Goal: Obtain resource: Obtain resource

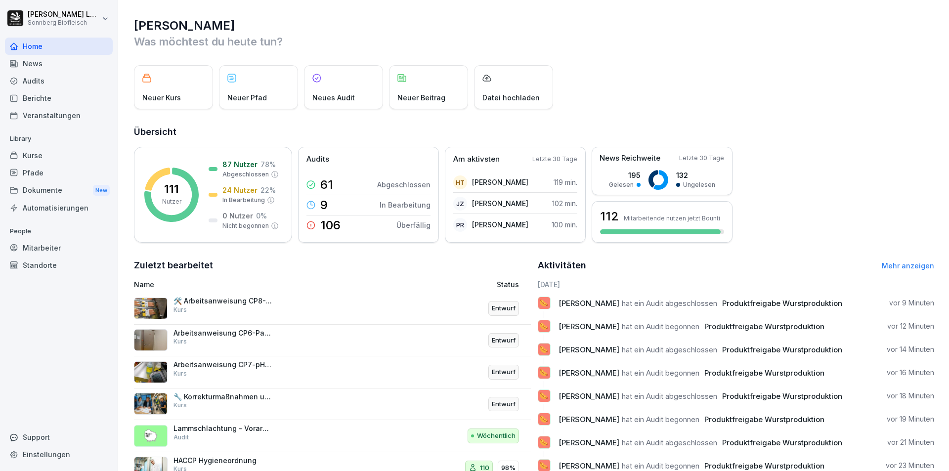
click at [40, 83] on div "Audits" at bounding box center [59, 80] width 108 height 17
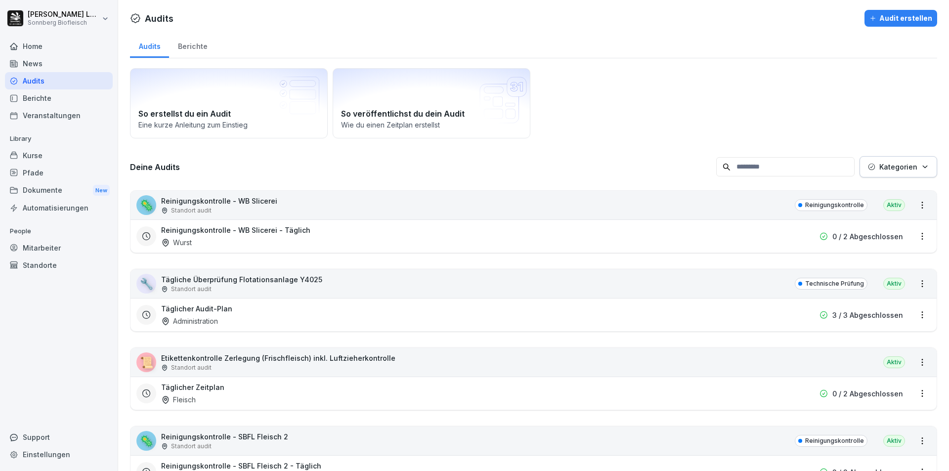
click at [756, 169] on input at bounding box center [786, 166] width 138 height 19
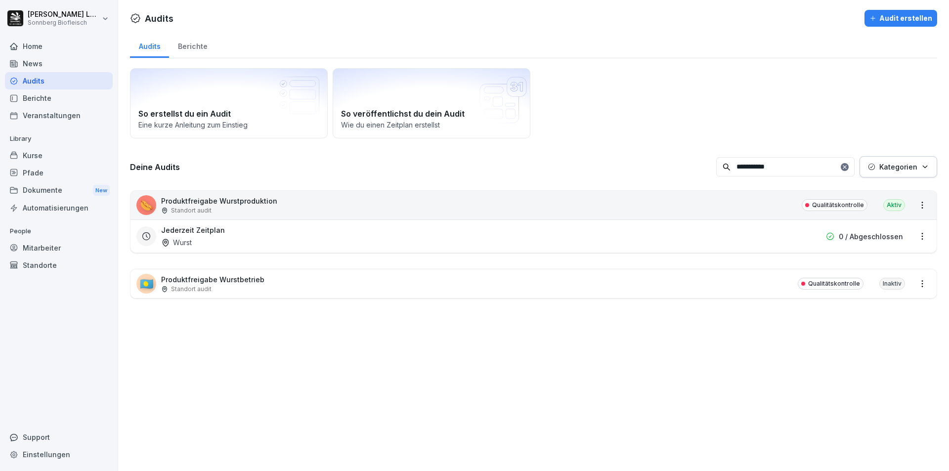
type input "**********"
click at [322, 209] on div "🌭 Produktfreigabe Wurstproduktion Standort audit Qualitätskontrolle Aktiv" at bounding box center [534, 205] width 807 height 29
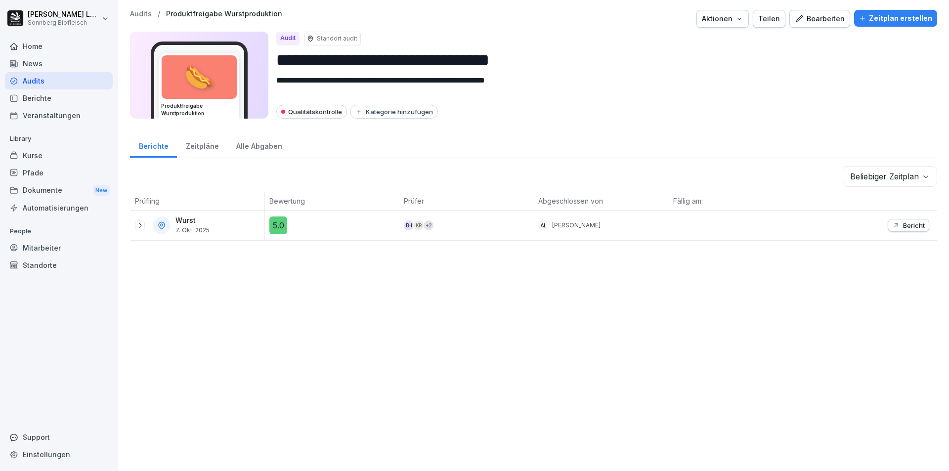
click at [140, 225] on icon at bounding box center [140, 226] width 8 height 8
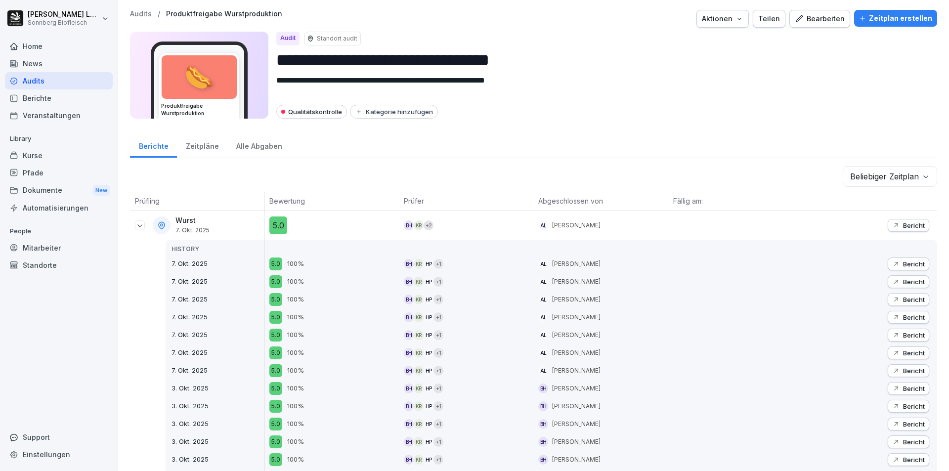
scroll to position [99, 0]
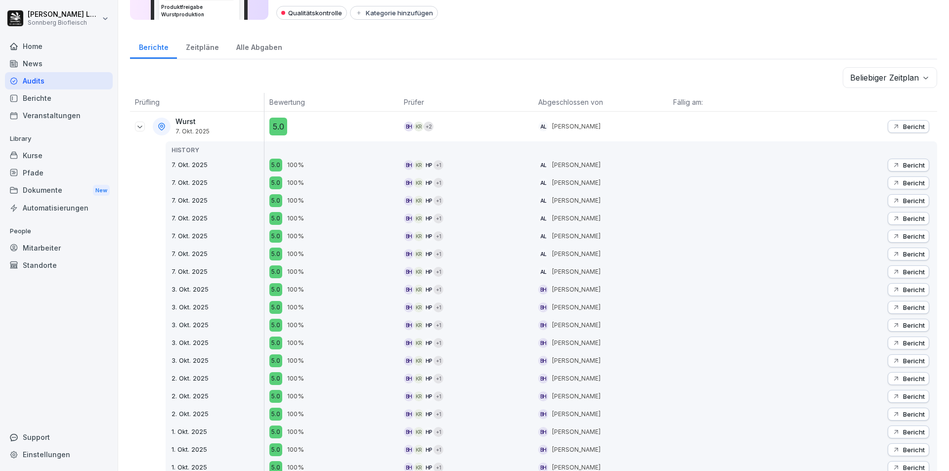
click at [893, 126] on icon "button" at bounding box center [897, 127] width 8 height 8
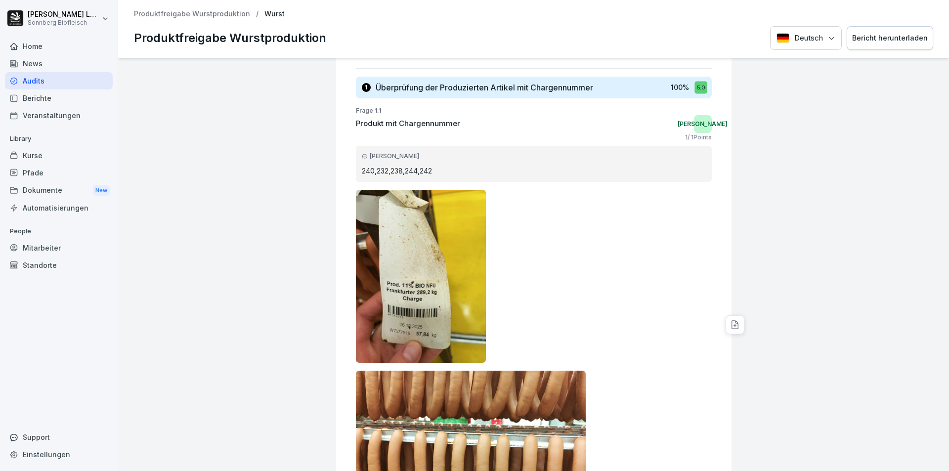
scroll to position [247, 0]
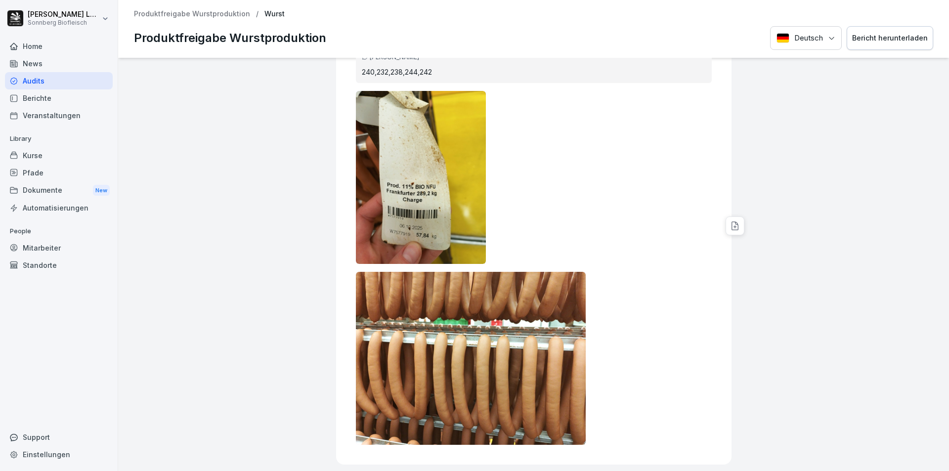
click at [903, 40] on div "Bericht herunterladen" at bounding box center [891, 38] width 76 height 11
click at [215, 15] on p "Produktfreigabe Wurstproduktion" at bounding box center [192, 14] width 116 height 8
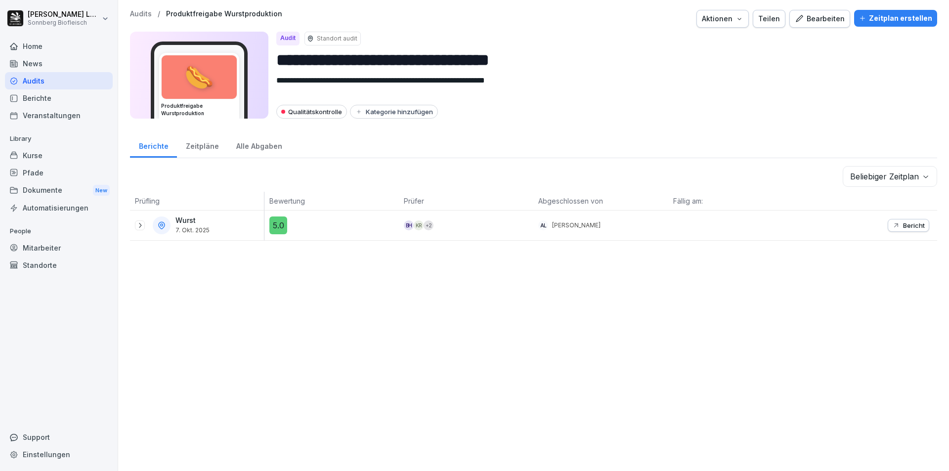
click at [139, 226] on icon at bounding box center [140, 226] width 8 height 8
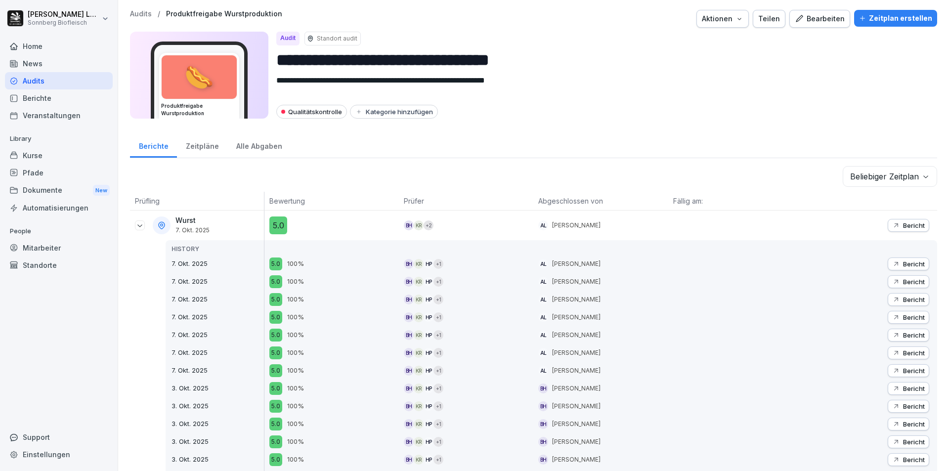
click at [893, 261] on icon "button" at bounding box center [897, 264] width 8 height 8
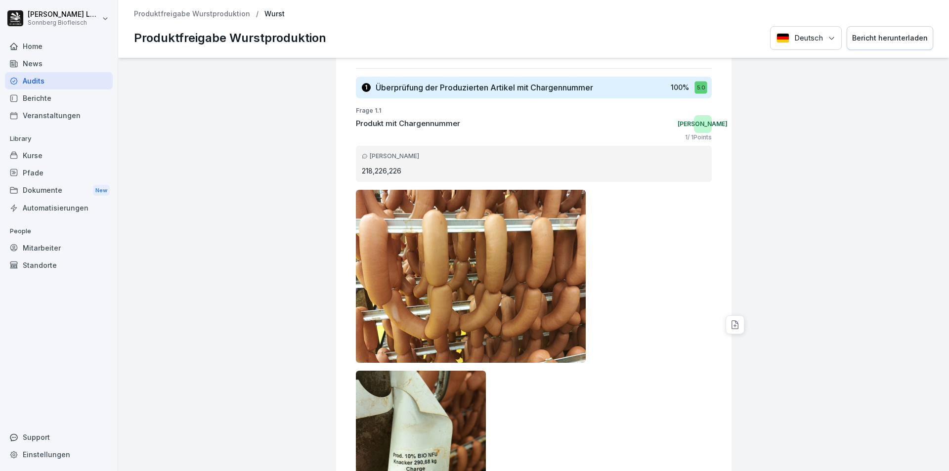
scroll to position [247, 0]
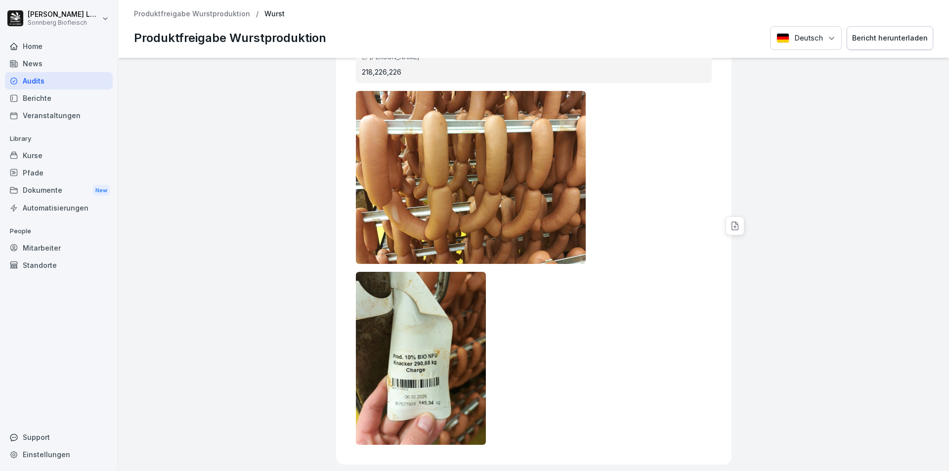
click at [863, 33] on div "Bericht herunterladen" at bounding box center [891, 38] width 76 height 11
click at [217, 13] on p "Produktfreigabe Wurstproduktion" at bounding box center [192, 14] width 116 height 8
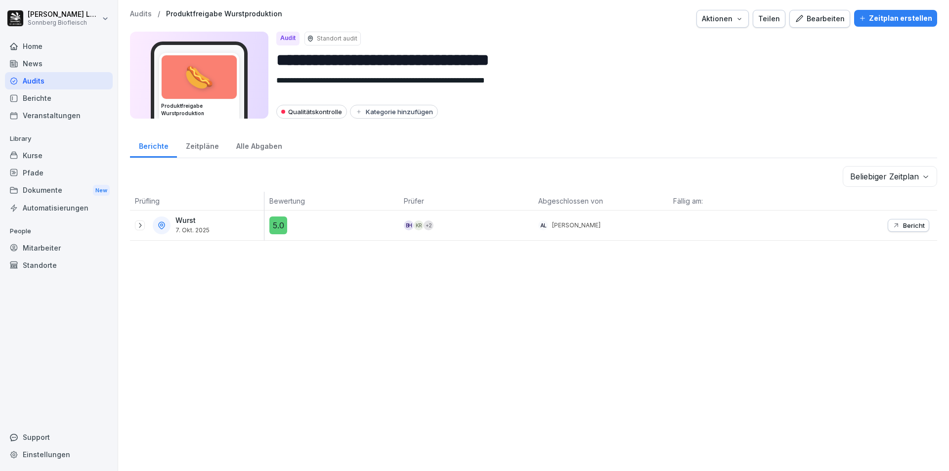
click at [138, 227] on icon at bounding box center [140, 226] width 8 height 8
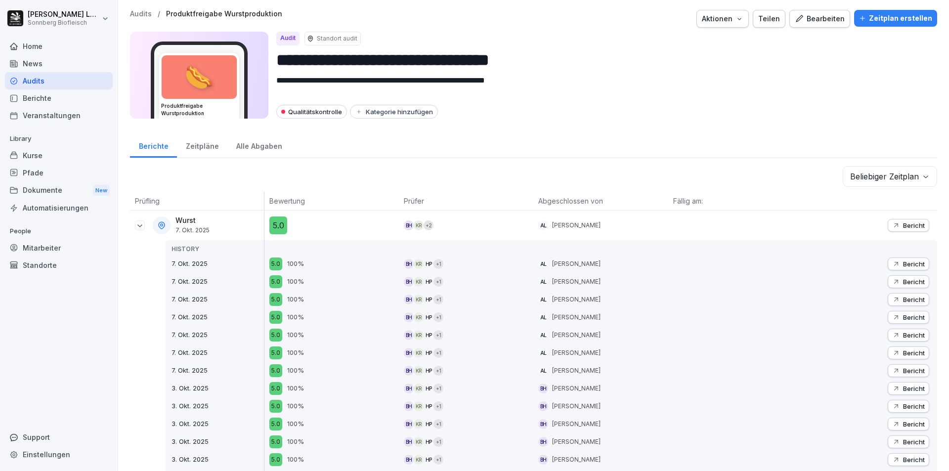
click at [911, 281] on p "Bericht" at bounding box center [914, 282] width 22 height 8
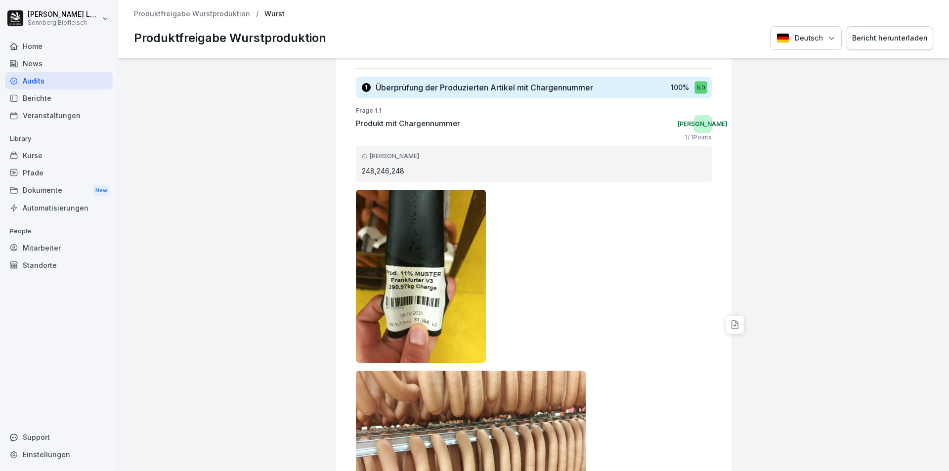
scroll to position [346, 0]
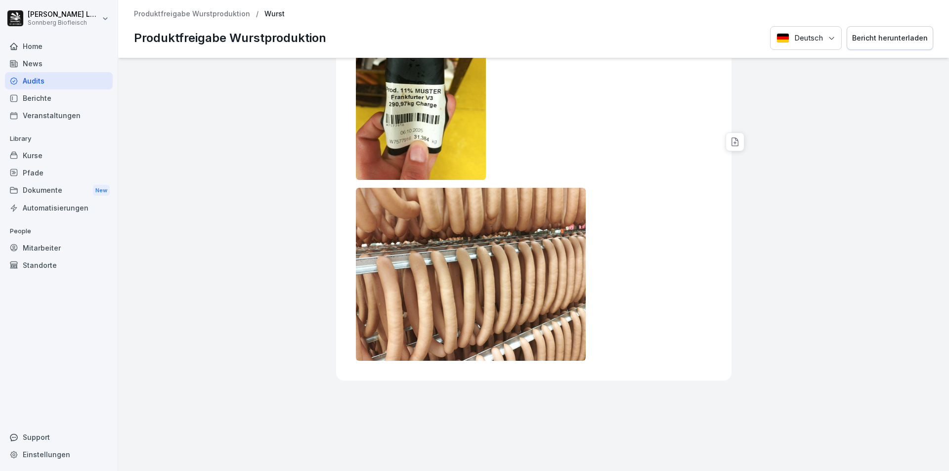
click at [878, 40] on div "Bericht herunterladen" at bounding box center [891, 38] width 76 height 11
click at [226, 15] on p "Produktfreigabe Wurstproduktion" at bounding box center [192, 14] width 116 height 8
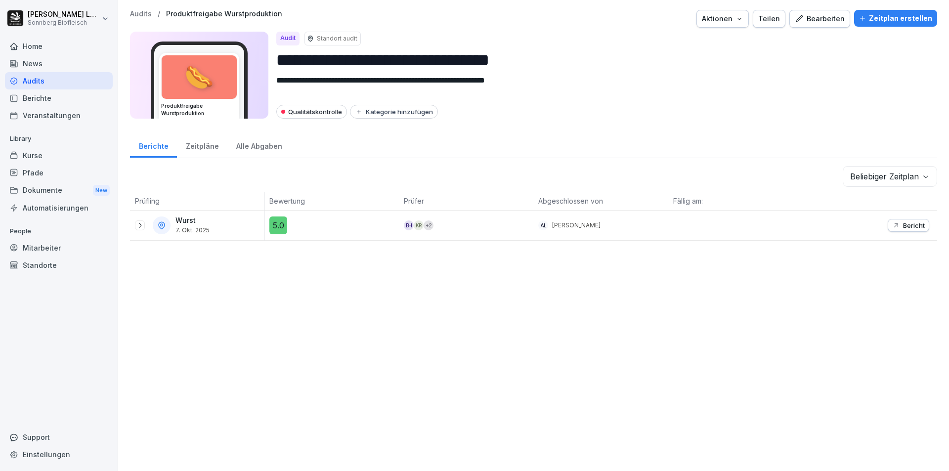
click at [140, 225] on icon at bounding box center [140, 226] width 8 height 8
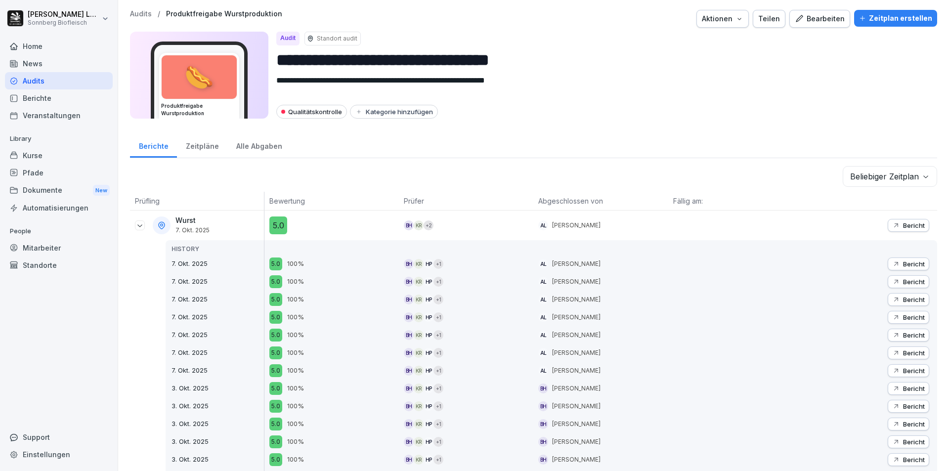
click at [904, 302] on p "Bericht" at bounding box center [914, 300] width 22 height 8
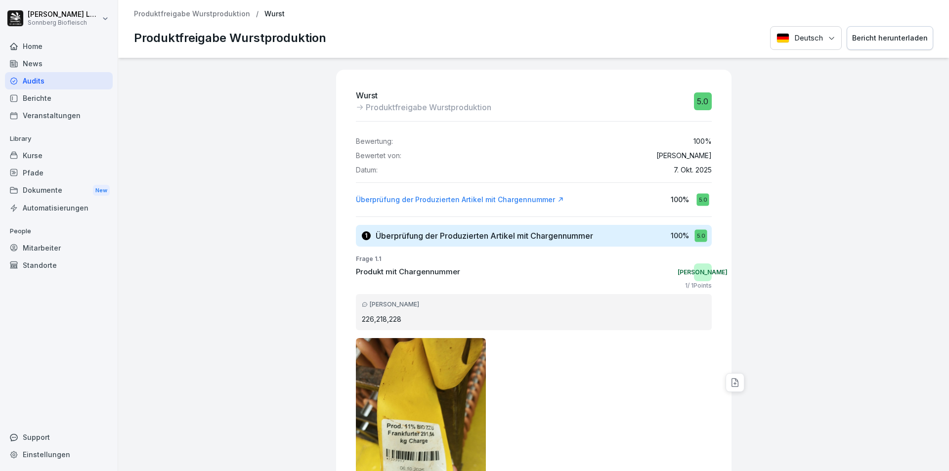
click at [916, 44] on div "Bericht herunterladen" at bounding box center [891, 38] width 76 height 11
click at [232, 16] on p "Produktfreigabe Wurstproduktion" at bounding box center [192, 14] width 116 height 8
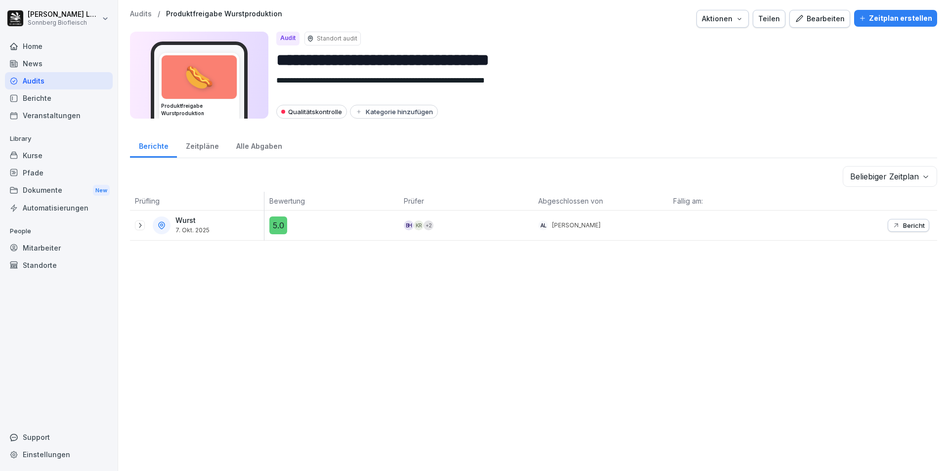
click at [142, 226] on icon at bounding box center [140, 226] width 8 height 8
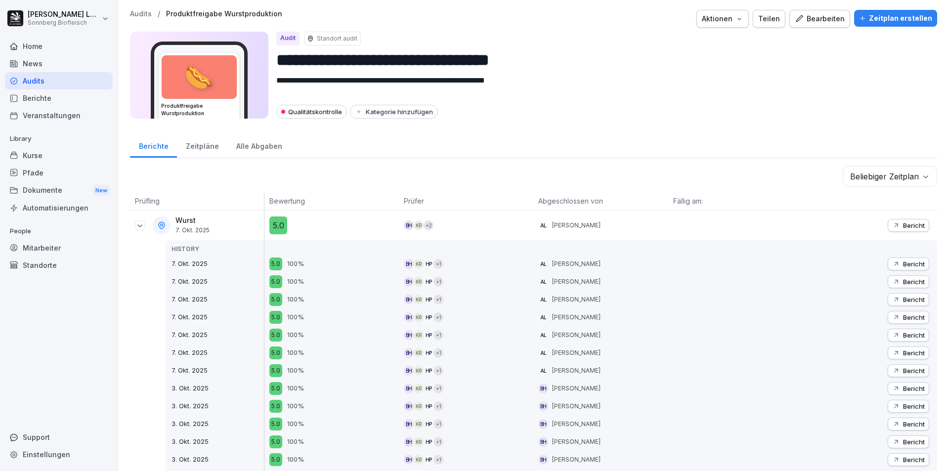
click at [904, 318] on p "Bericht" at bounding box center [914, 318] width 22 height 8
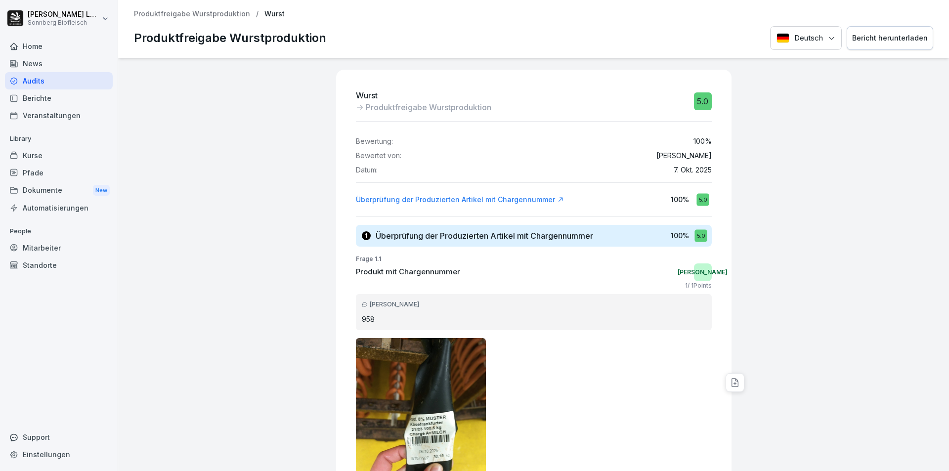
scroll to position [49, 0]
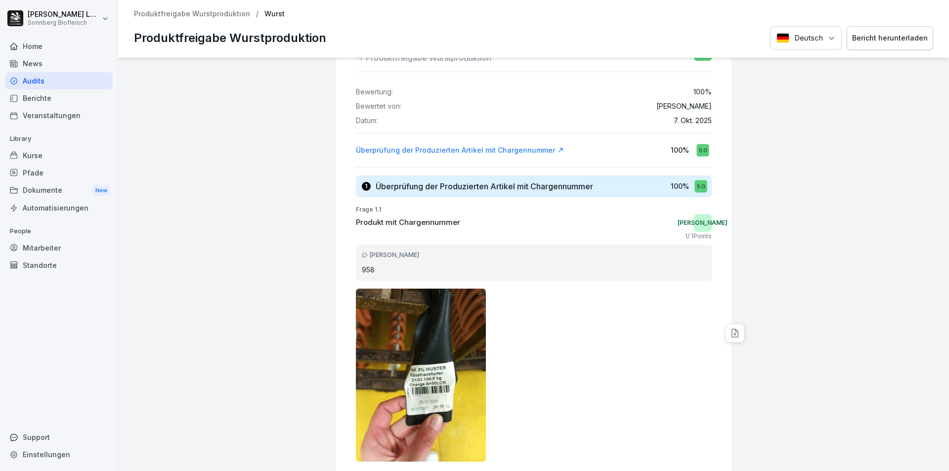
click at [873, 38] on div "Bericht herunterladen" at bounding box center [891, 38] width 76 height 11
click at [194, 15] on p "Produktfreigabe Wurstproduktion" at bounding box center [192, 14] width 116 height 8
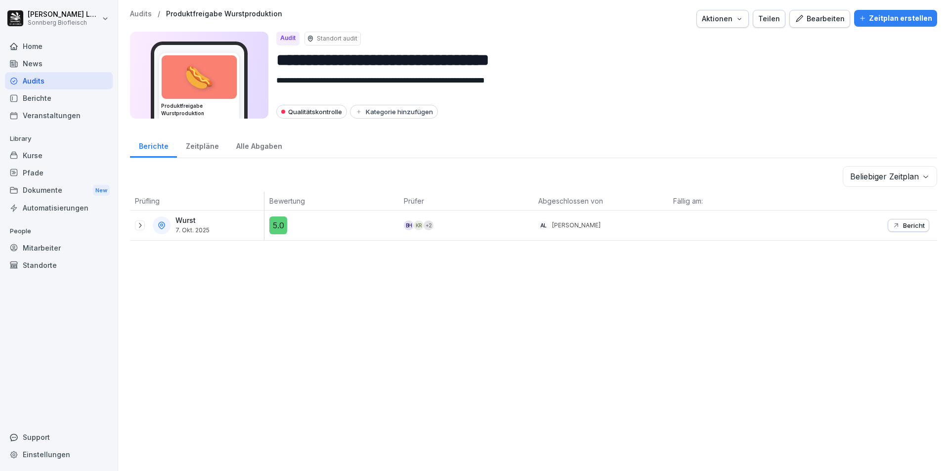
click at [143, 225] on icon at bounding box center [140, 226] width 8 height 8
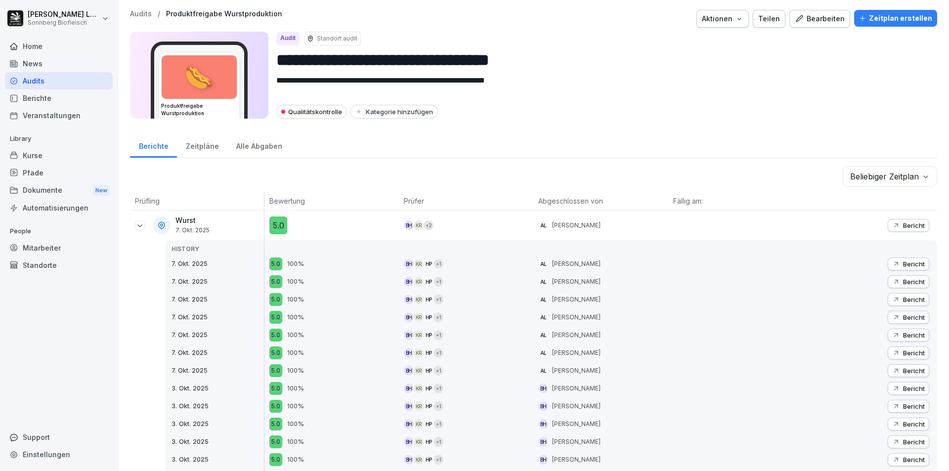
click at [903, 334] on p "Bericht" at bounding box center [914, 335] width 22 height 8
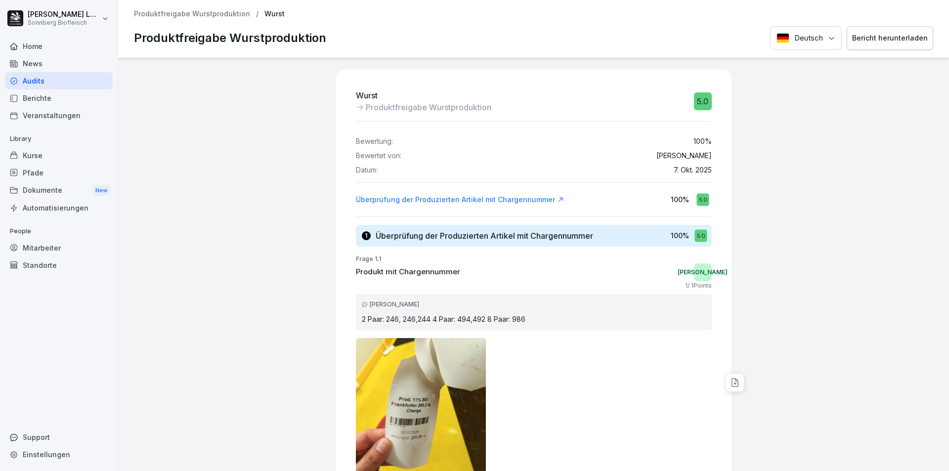
scroll to position [165, 0]
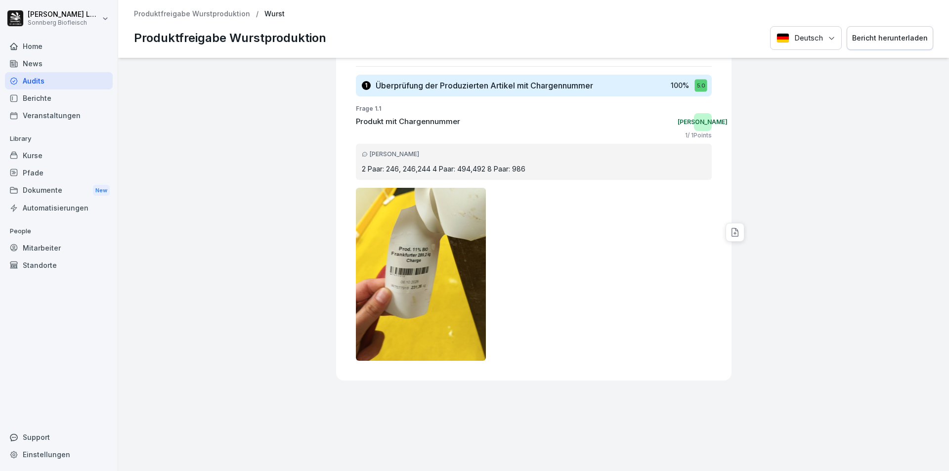
click at [877, 32] on button "Bericht herunterladen" at bounding box center [890, 38] width 87 height 24
click at [163, 13] on p "Produktfreigabe Wurstproduktion" at bounding box center [192, 14] width 116 height 8
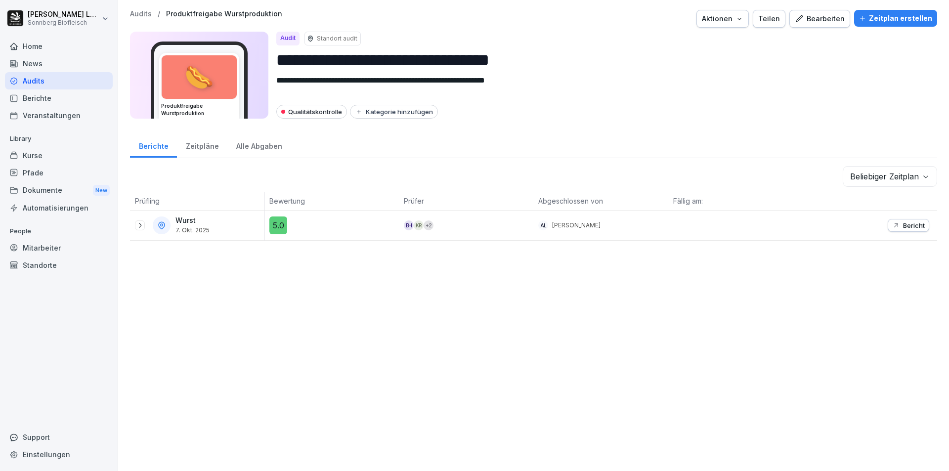
click at [141, 225] on icon at bounding box center [140, 225] width 2 height 5
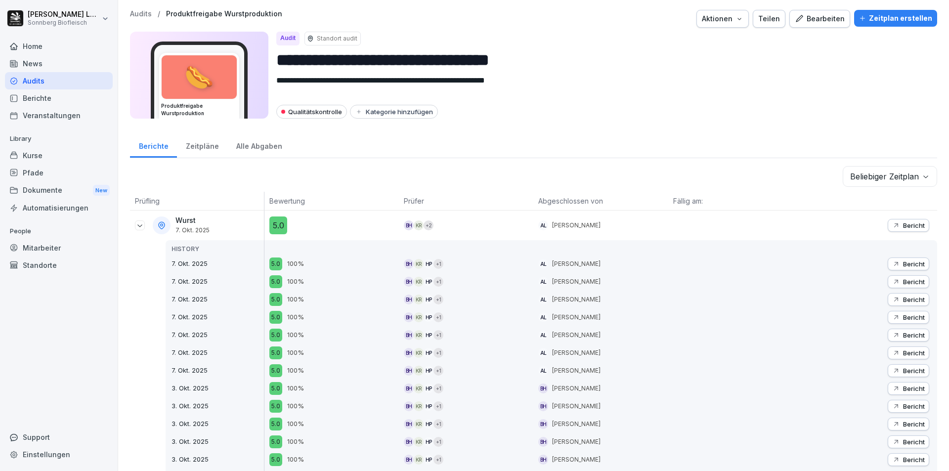
click at [903, 352] on p "Bericht" at bounding box center [914, 353] width 22 height 8
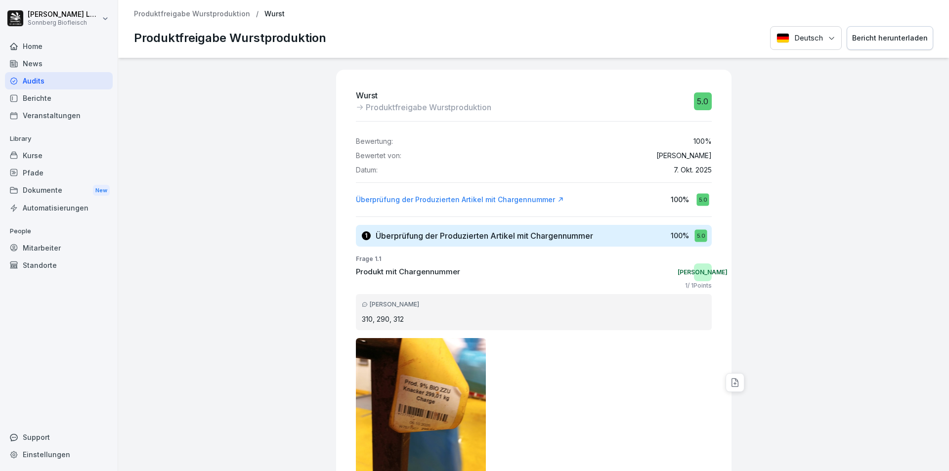
click at [873, 41] on div "Bericht herunterladen" at bounding box center [891, 38] width 76 height 11
click at [189, 11] on p "Produktfreigabe Wurstproduktion" at bounding box center [192, 14] width 116 height 8
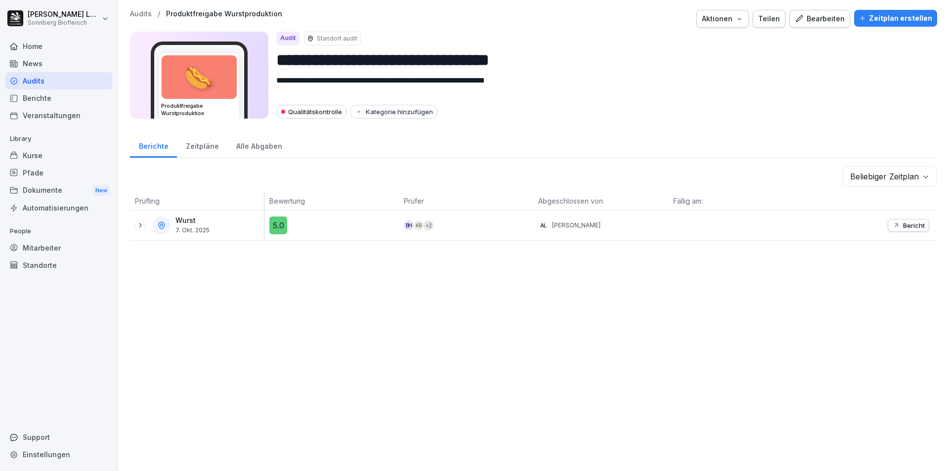
click at [138, 228] on icon at bounding box center [140, 226] width 8 height 8
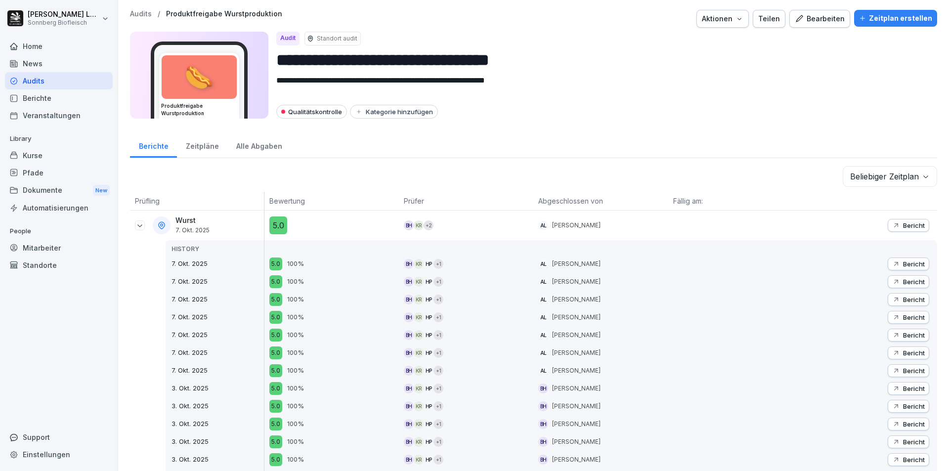
click at [905, 369] on p "Bericht" at bounding box center [914, 371] width 22 height 8
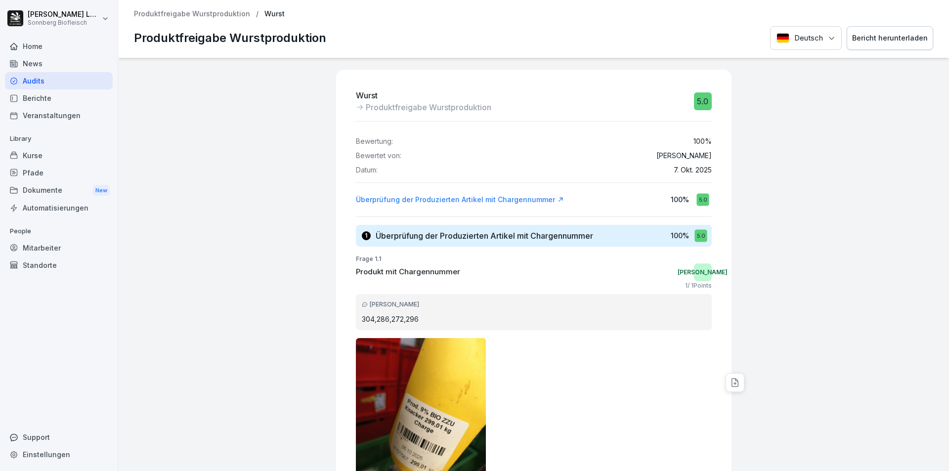
scroll to position [99, 0]
